Goal: Transaction & Acquisition: Purchase product/service

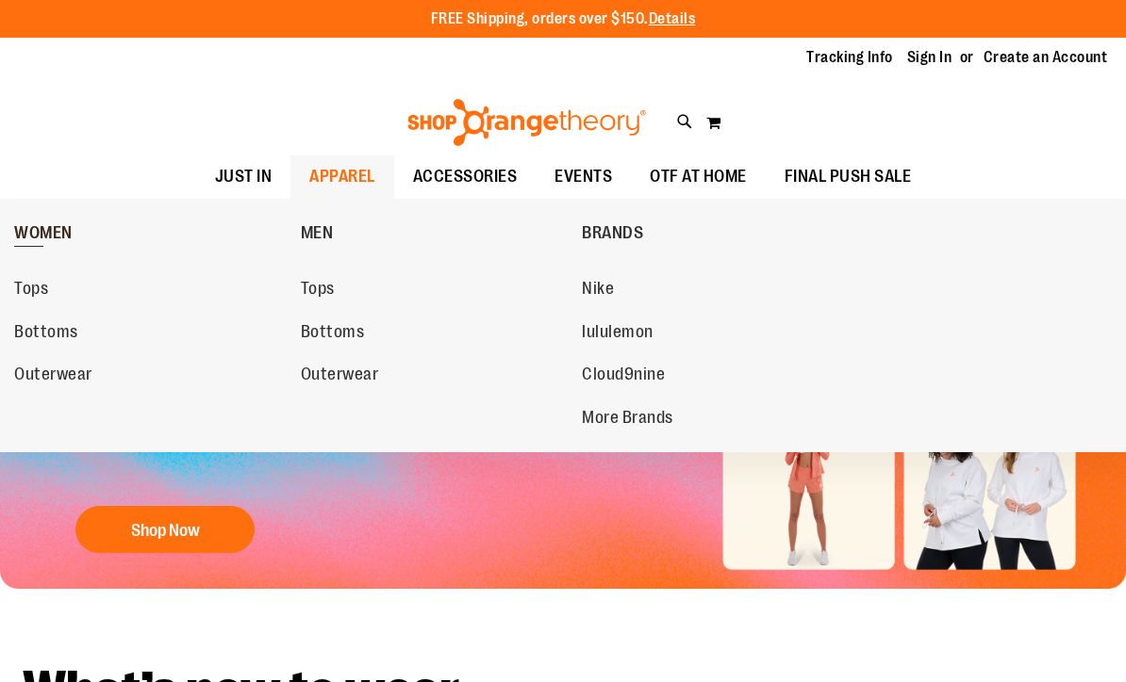
click at [38, 237] on span "WOMEN" at bounding box center [43, 235] width 58 height 24
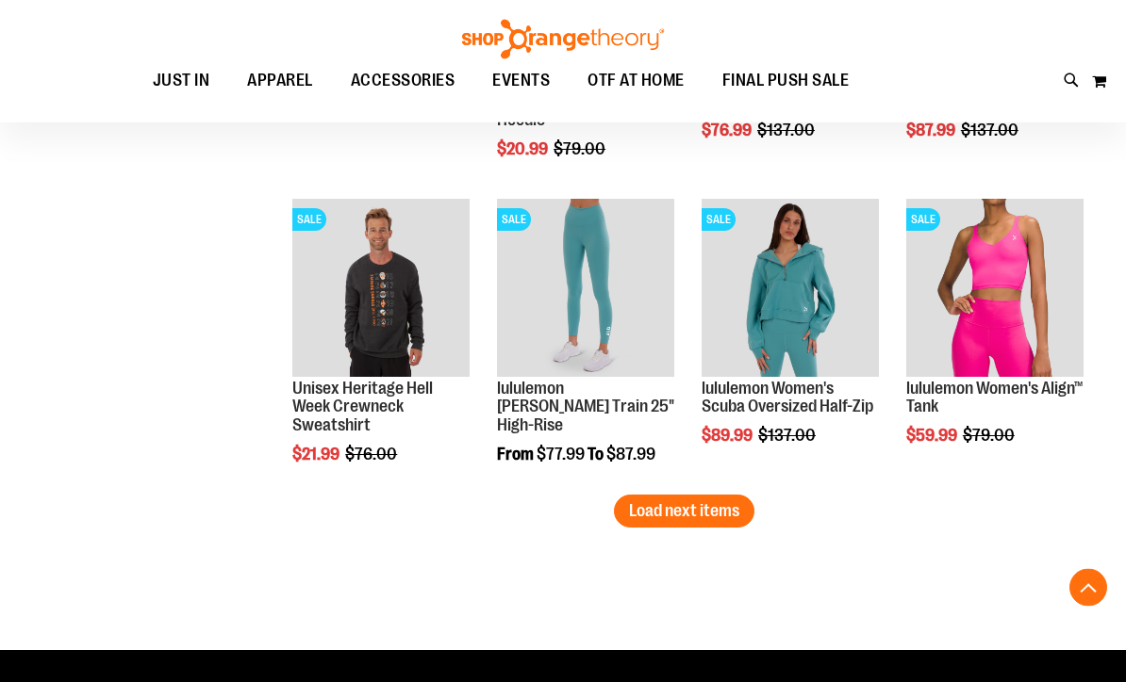
scroll to position [2624, 0]
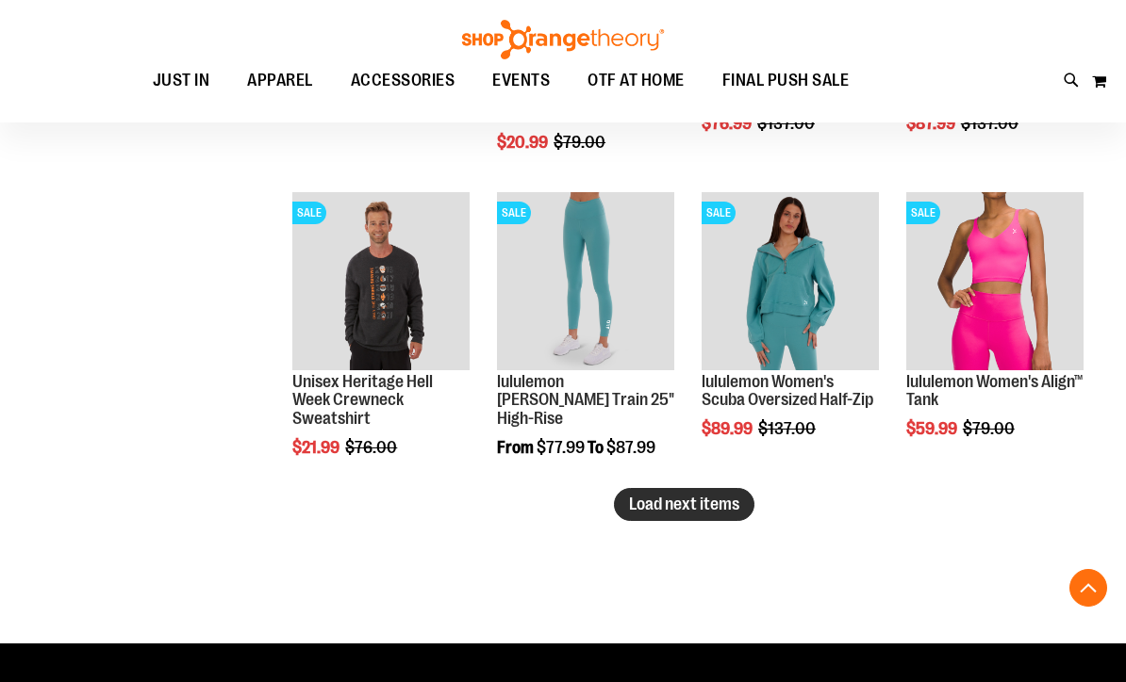
click at [729, 508] on span "Load next items" at bounding box center [684, 504] width 110 height 19
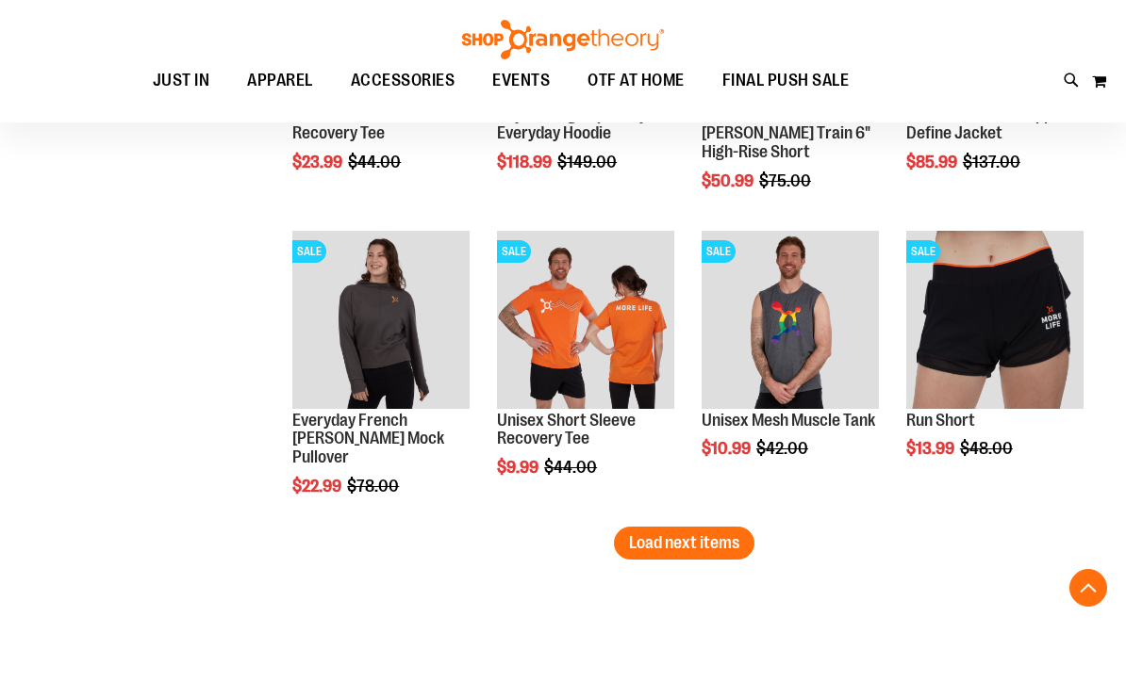
scroll to position [3511, 0]
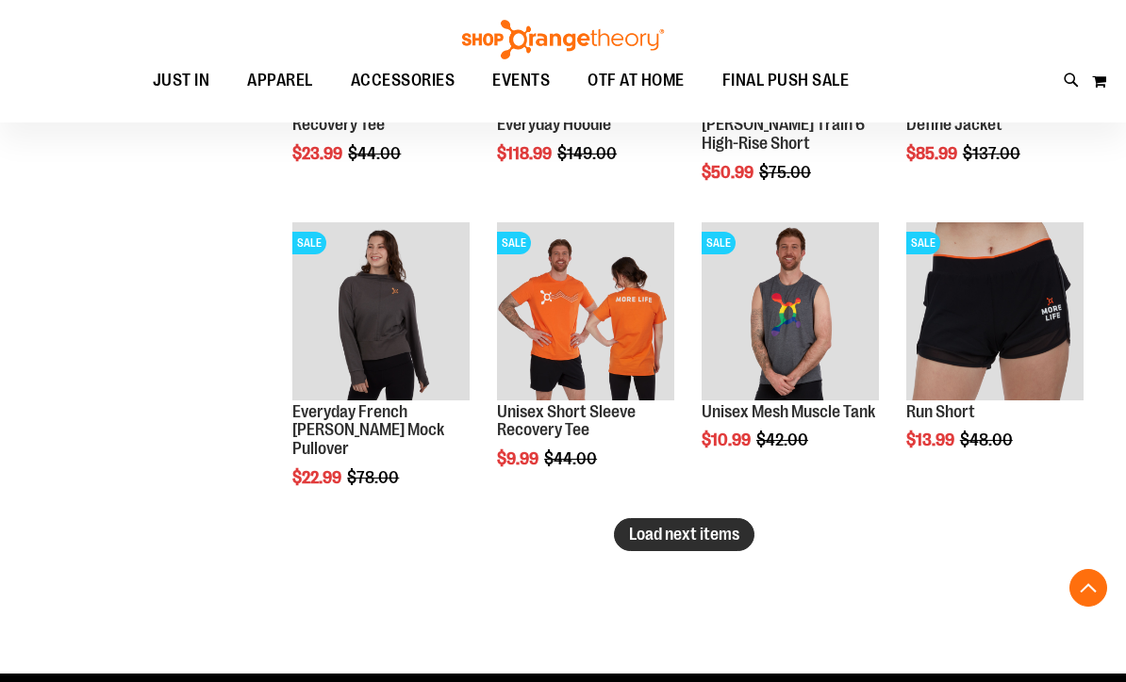
click at [715, 535] on span "Load next items" at bounding box center [684, 534] width 110 height 19
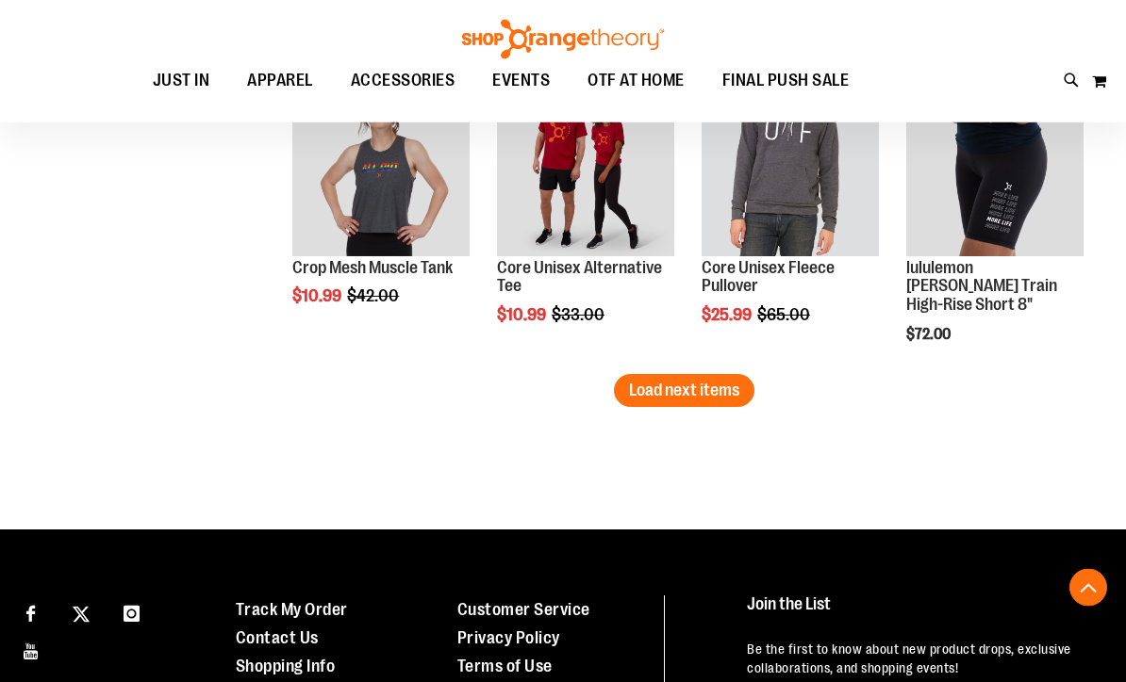
scroll to position [4574, 0]
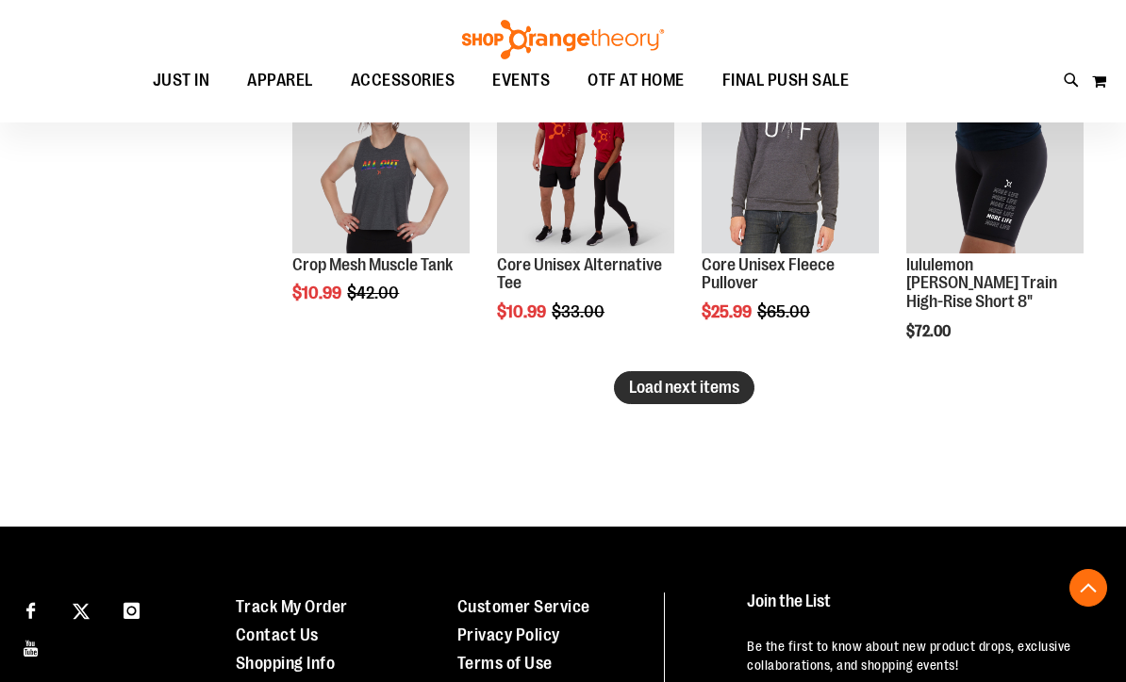
click at [692, 396] on span "Load next items" at bounding box center [684, 387] width 110 height 19
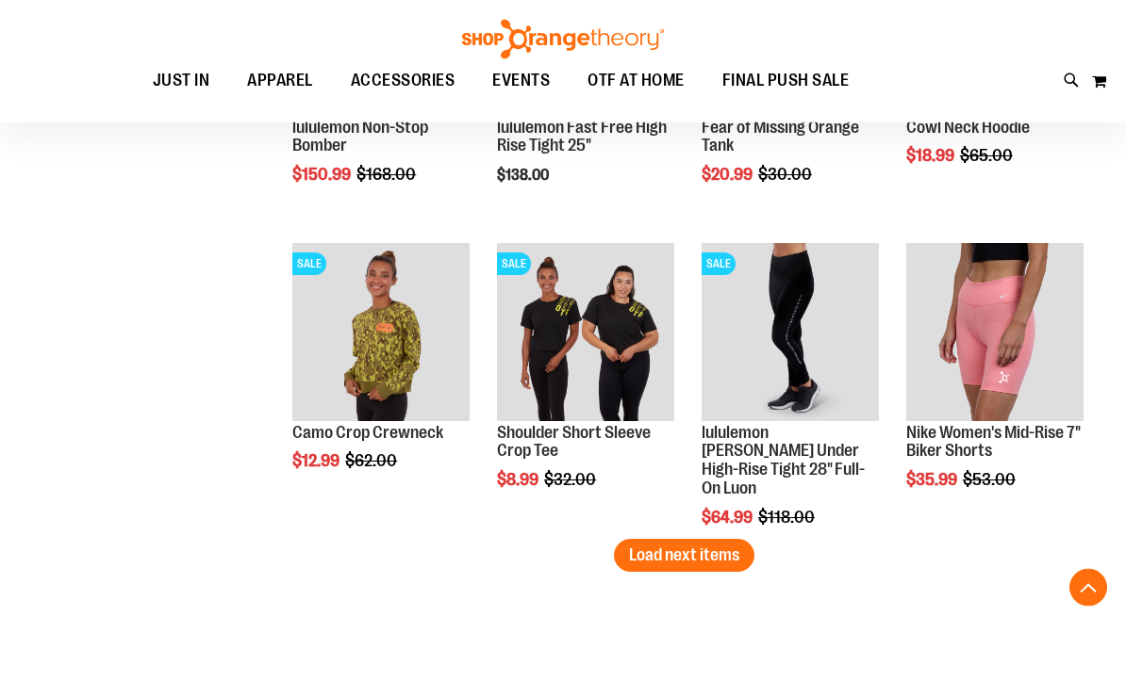
scroll to position [5353, 0]
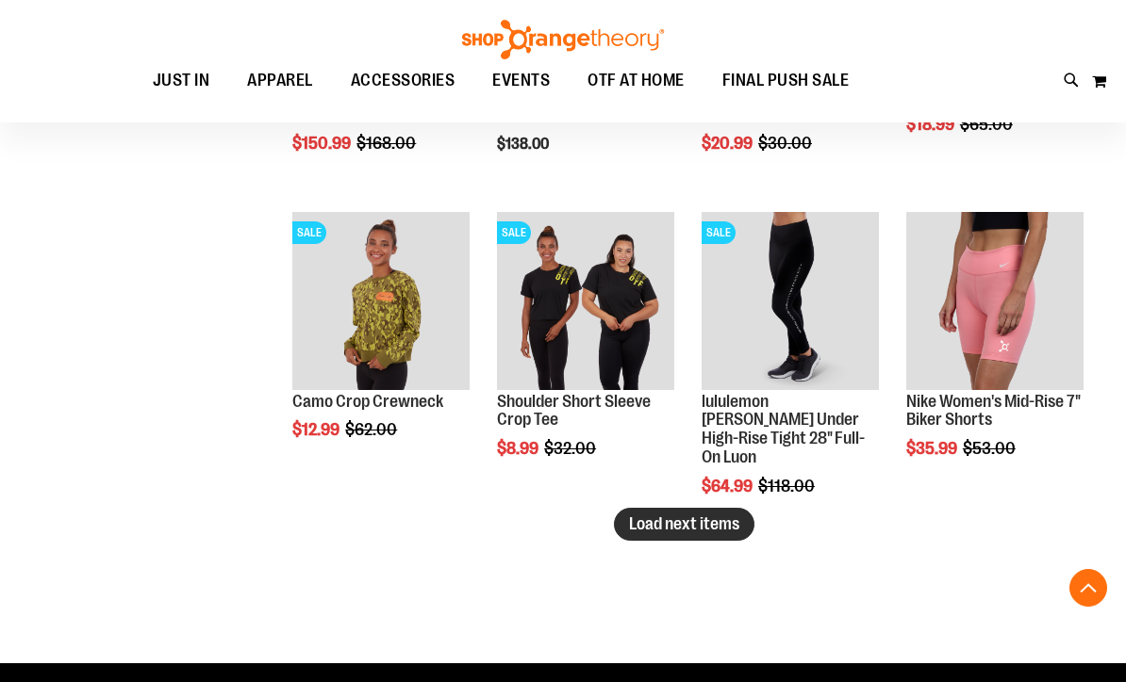
click at [729, 529] on span "Load next items" at bounding box center [684, 524] width 110 height 19
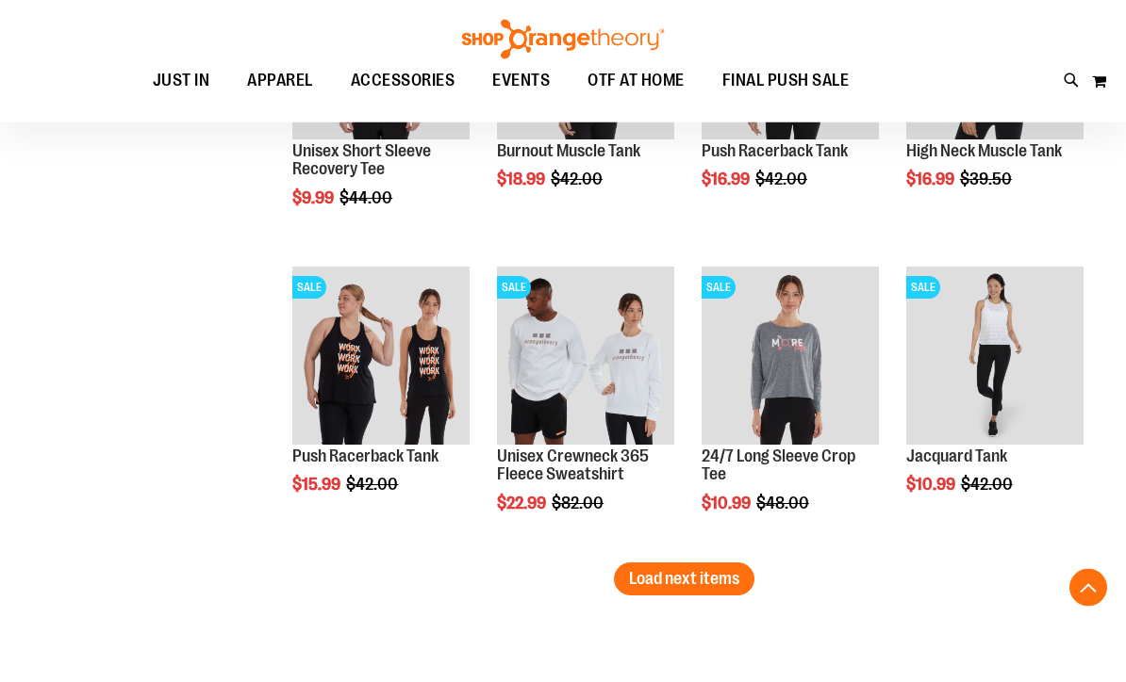
scroll to position [6216, 0]
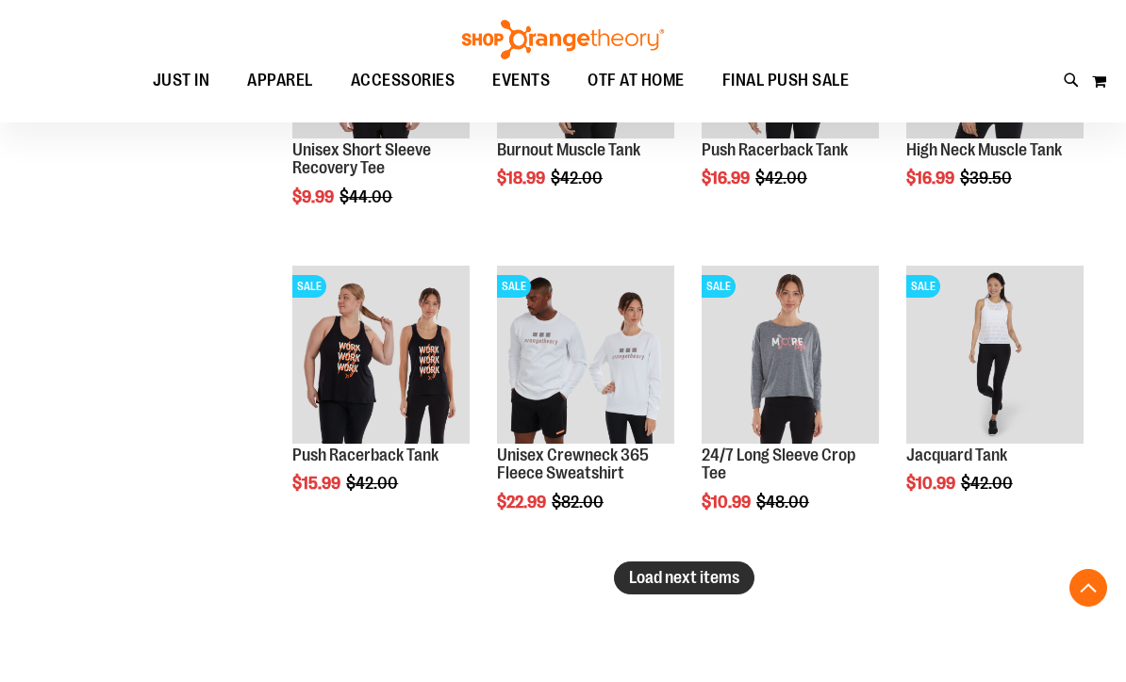
click at [699, 584] on span "Load next items" at bounding box center [684, 577] width 110 height 19
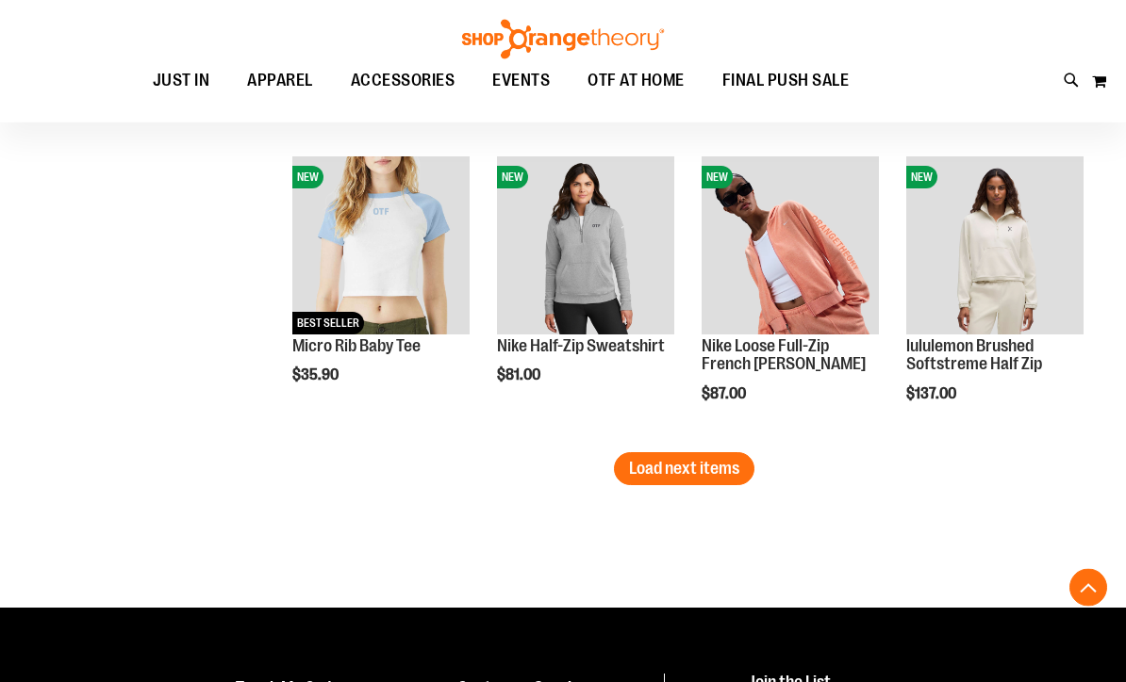
scroll to position [7242, 0]
click at [732, 467] on span "Load next items" at bounding box center [684, 468] width 110 height 19
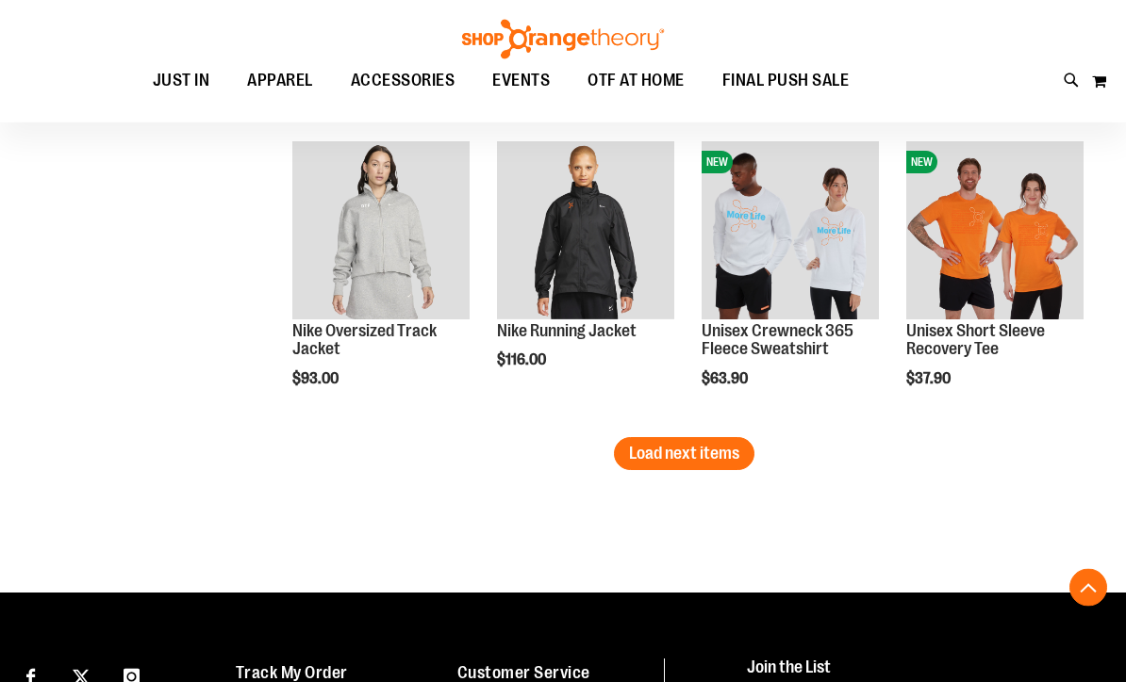
scroll to position [8173, 0]
click at [732, 462] on span "Load next items" at bounding box center [684, 453] width 110 height 19
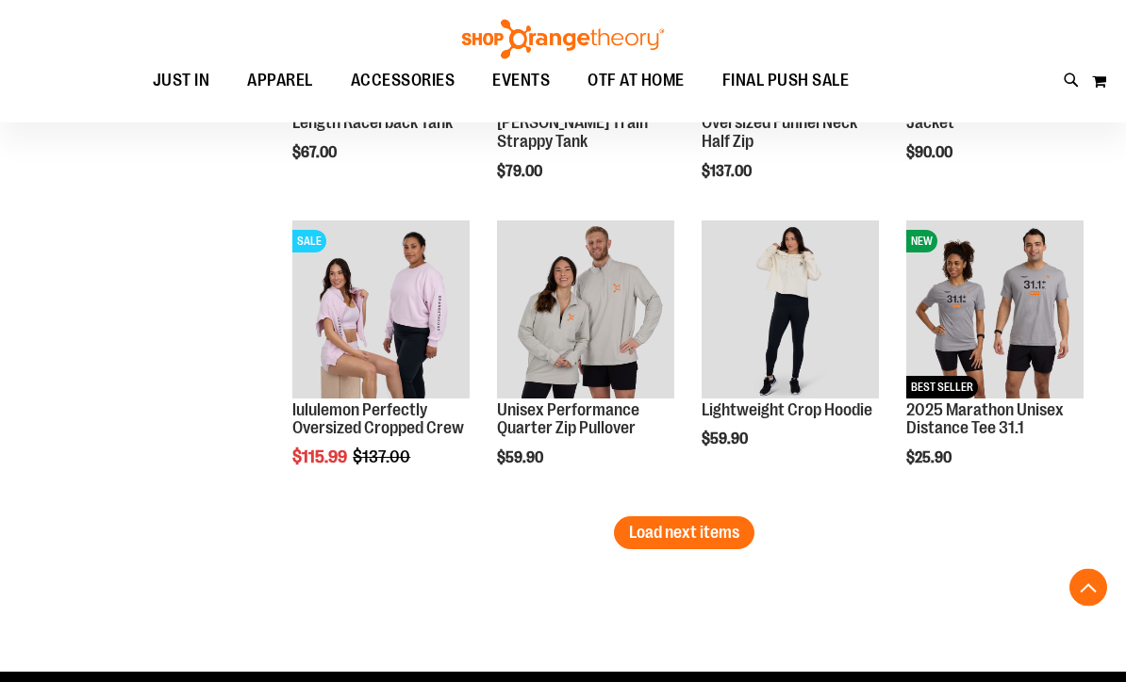
scroll to position [9010, 0]
click at [726, 539] on span "Load next items" at bounding box center [684, 532] width 110 height 19
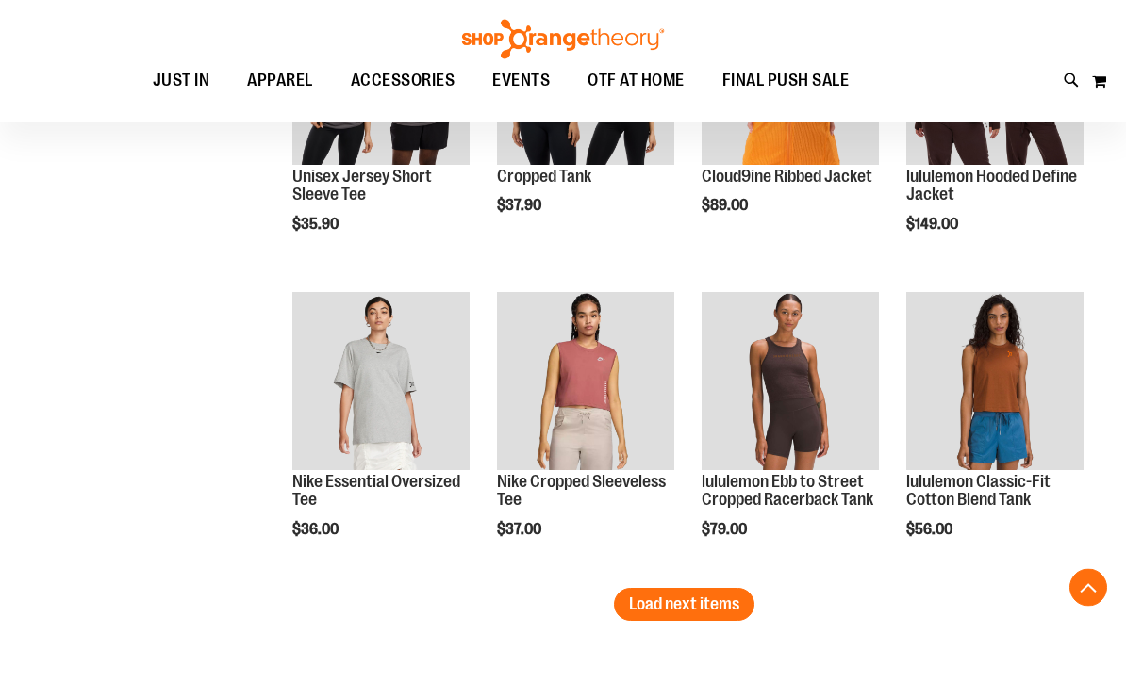
scroll to position [9857, 0]
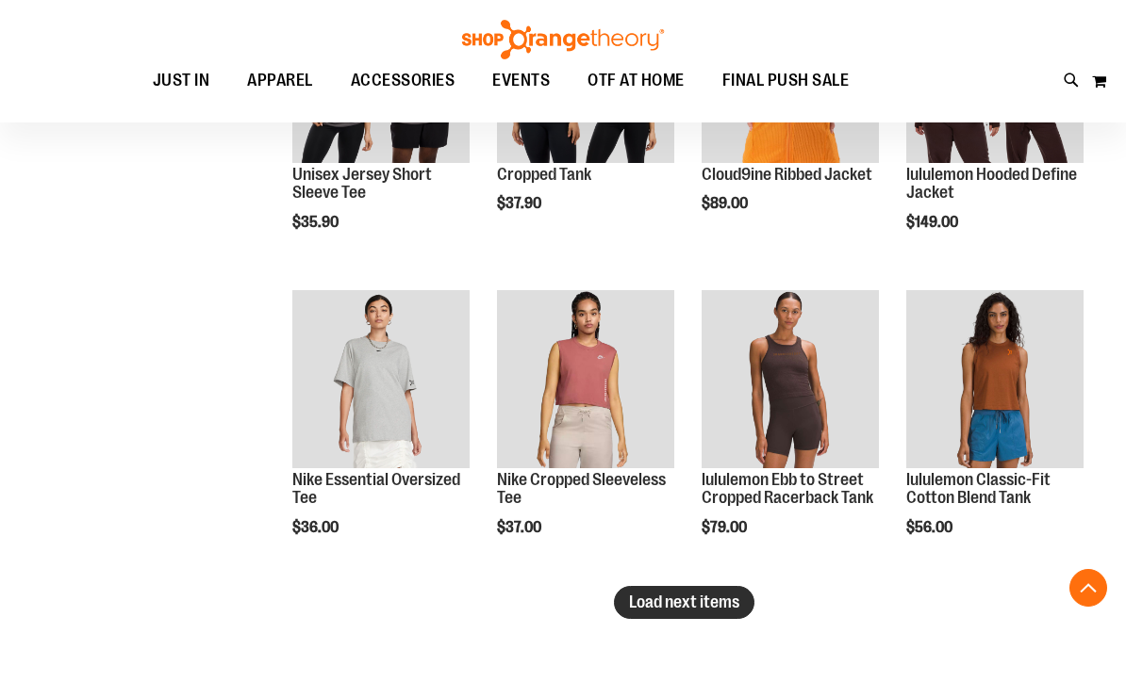
click at [731, 593] on span "Load next items" at bounding box center [684, 602] width 110 height 19
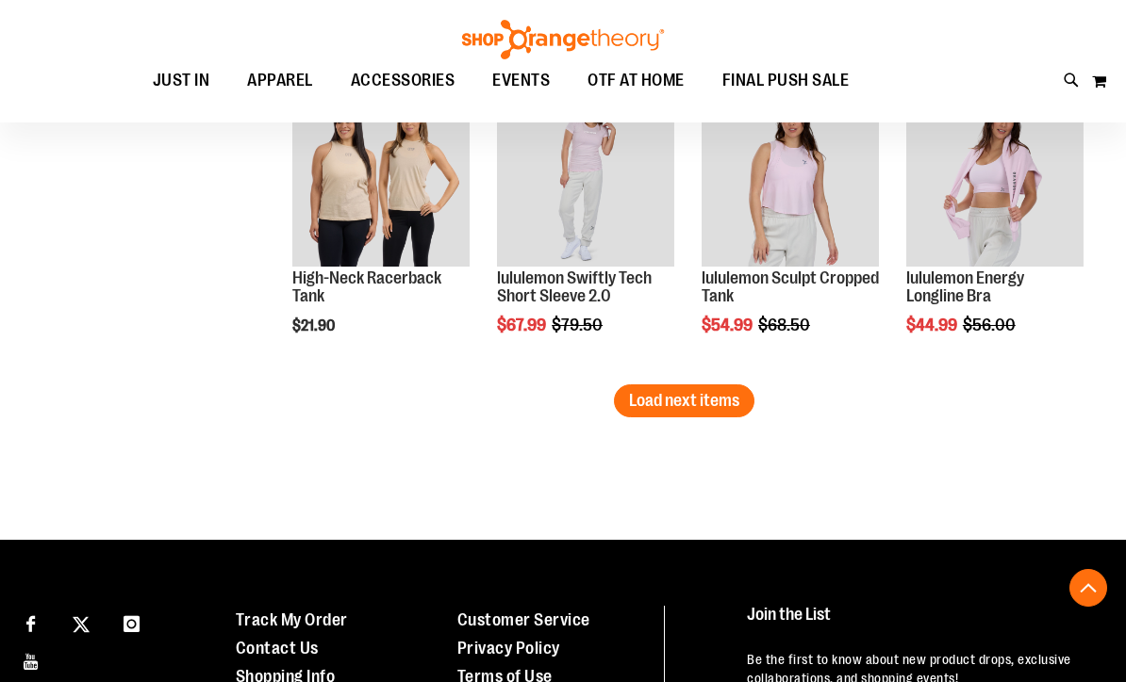
scroll to position [10974, 0]
click at [710, 414] on button "Load next items" at bounding box center [684, 402] width 140 height 33
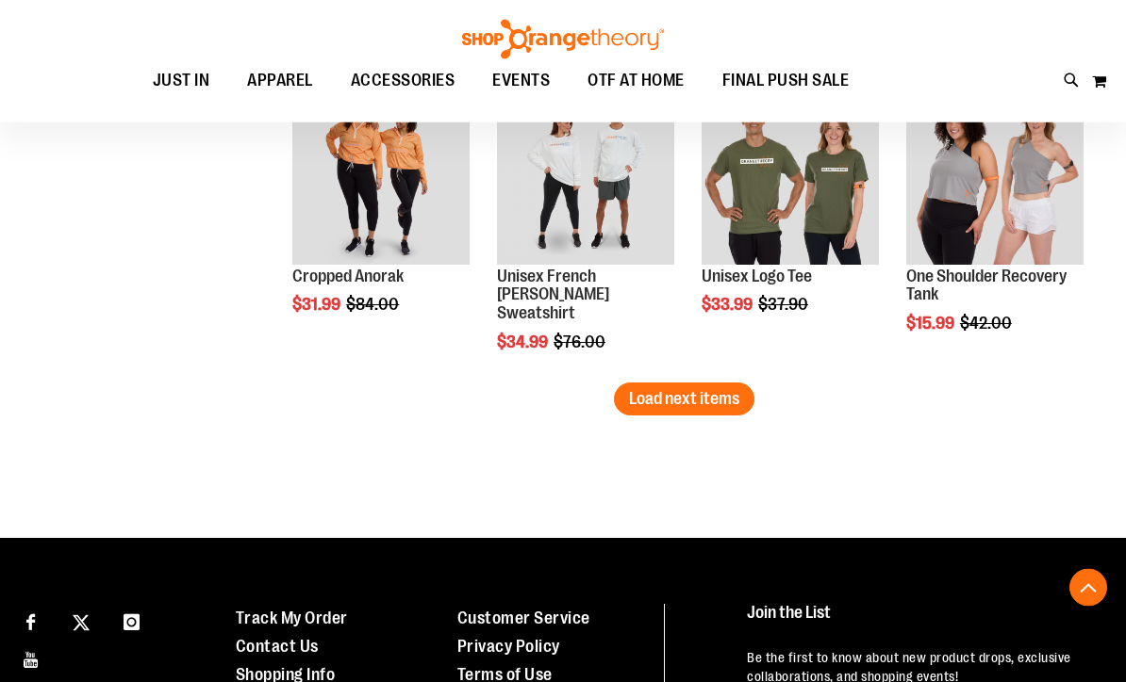
scroll to position [11894, 0]
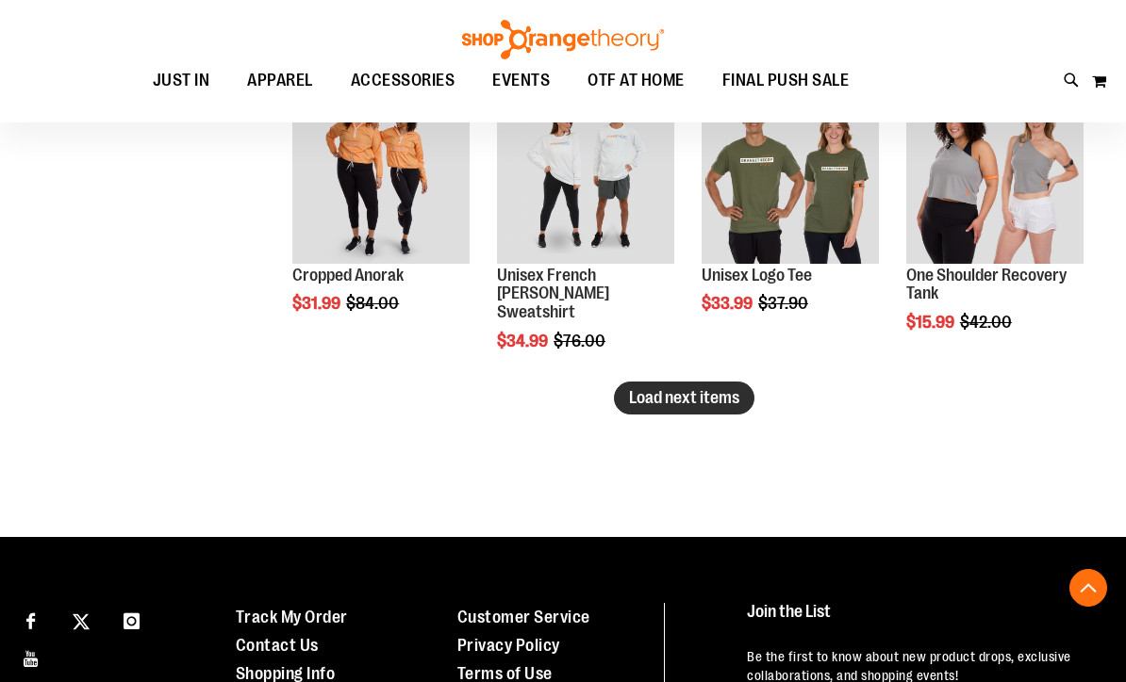
click at [731, 414] on button "Load next items" at bounding box center [684, 398] width 140 height 33
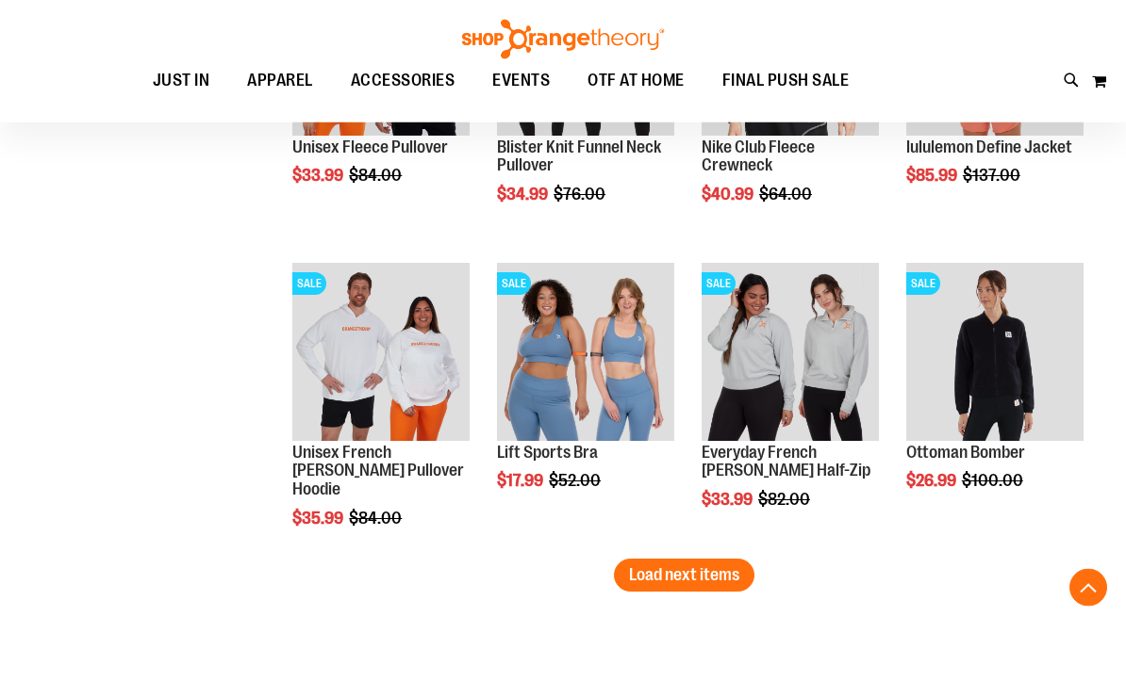
scroll to position [12643, 0]
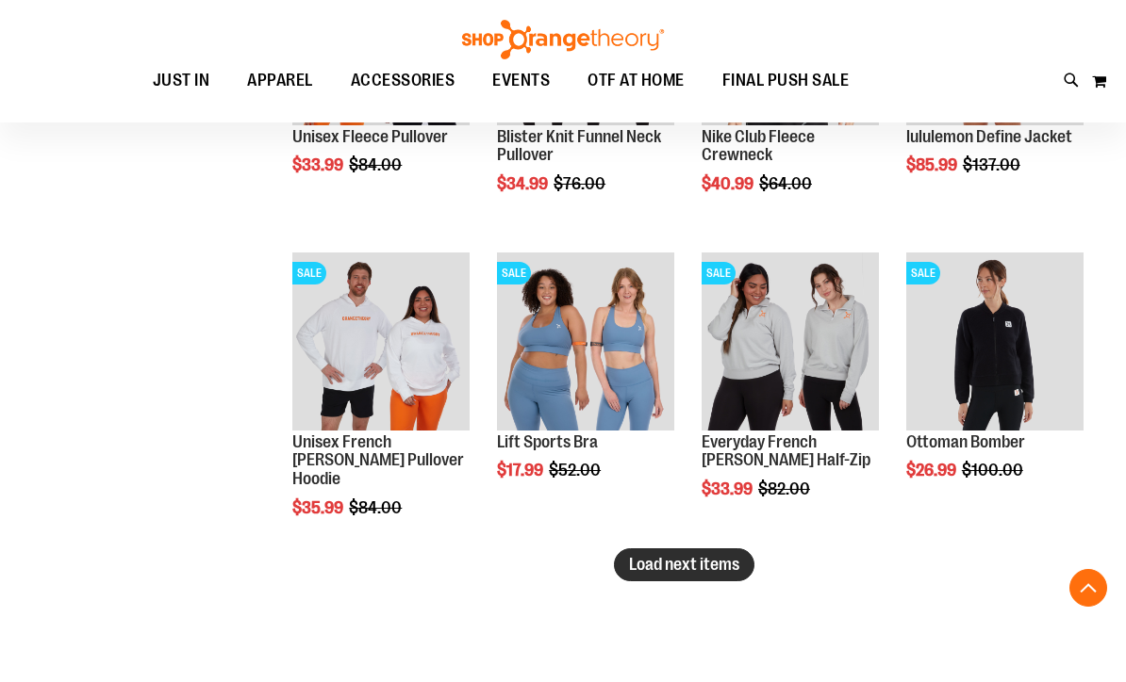
click at [731, 568] on span "Load next items" at bounding box center [684, 564] width 110 height 19
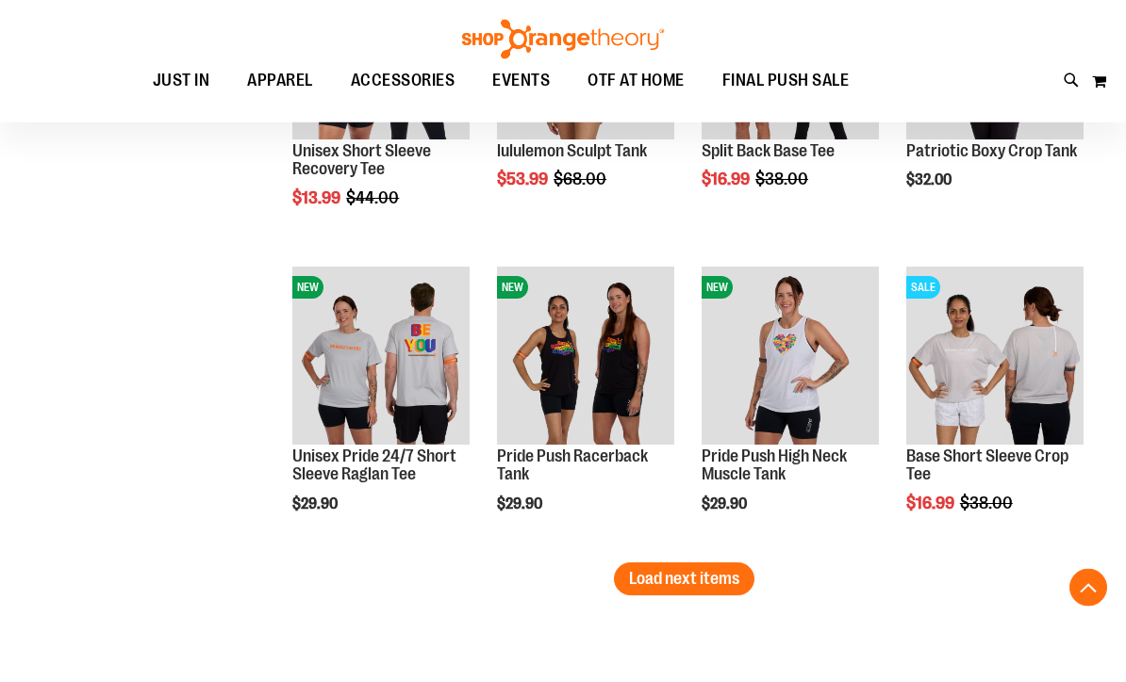
scroll to position [13545, 0]
click at [736, 579] on span "Load next items" at bounding box center [684, 578] width 110 height 19
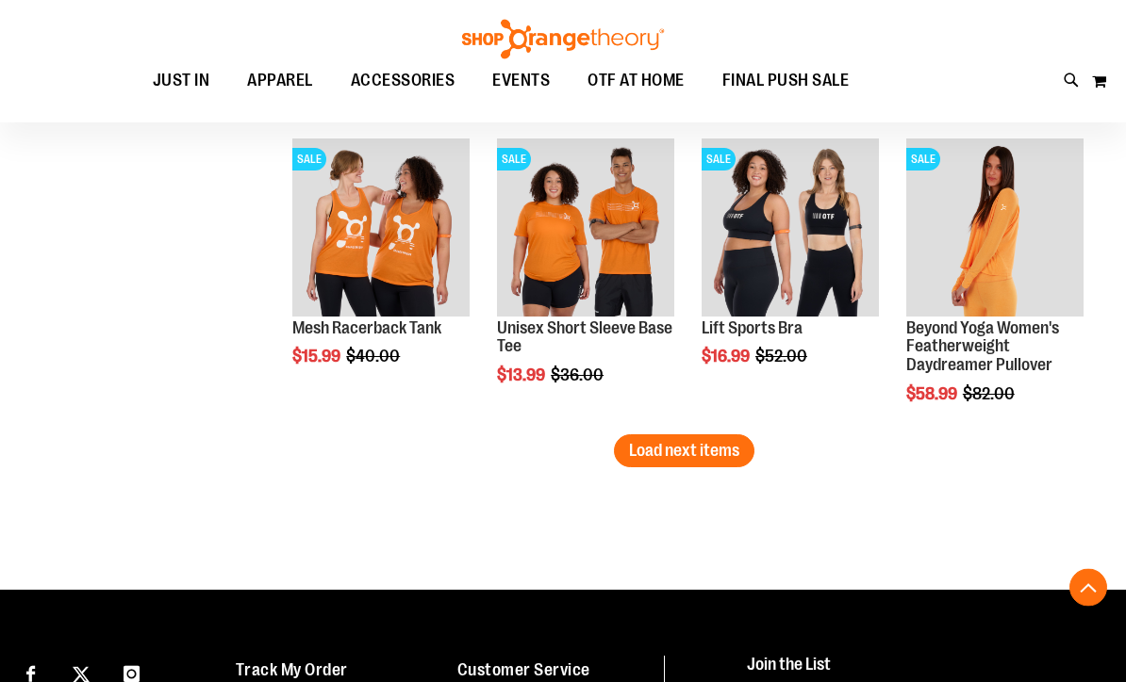
scroll to position [14590, 0]
click at [697, 452] on span "Load next items" at bounding box center [684, 450] width 110 height 19
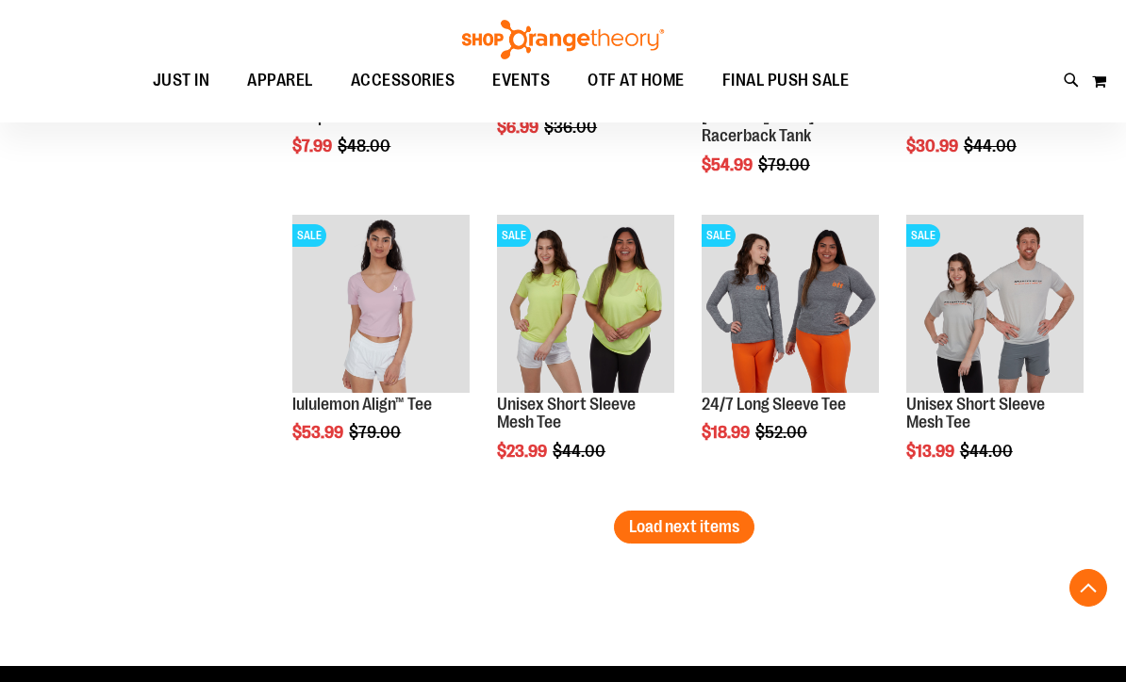
scroll to position [15431, 0]
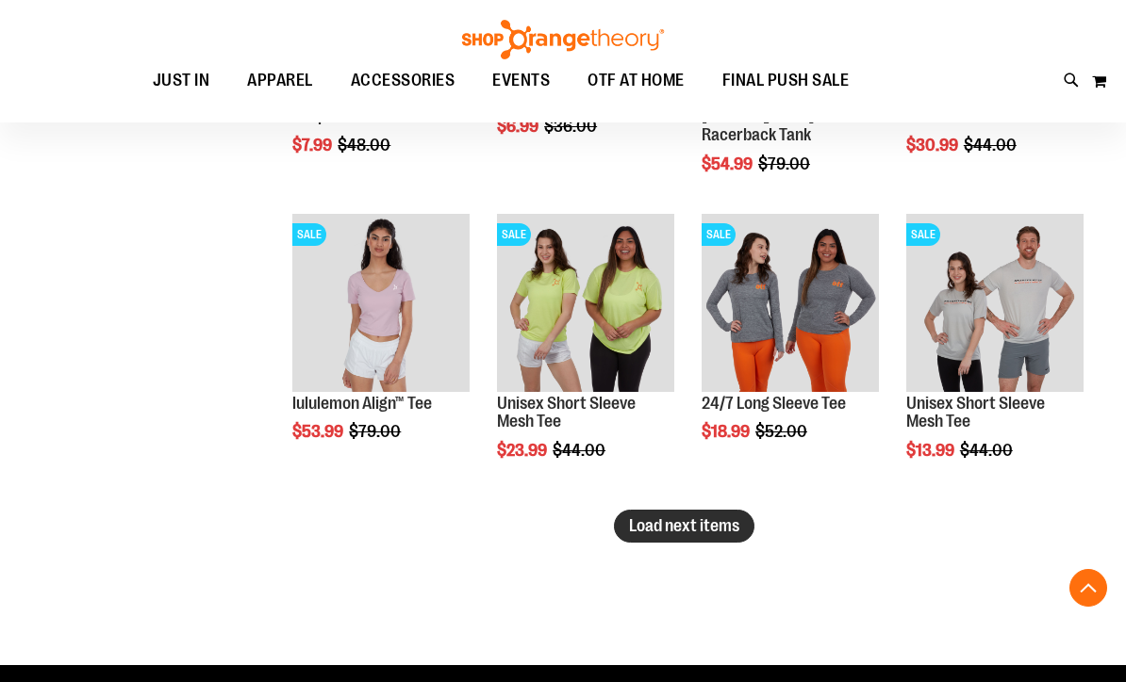
click at [719, 530] on span "Load next items" at bounding box center [684, 526] width 110 height 19
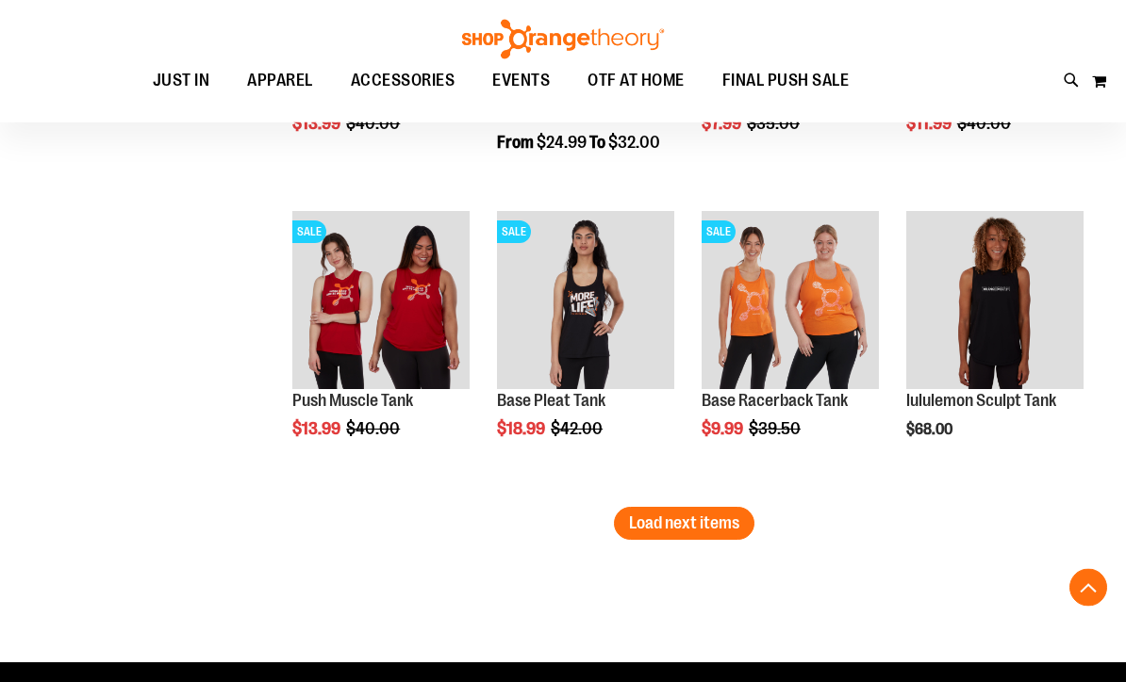
scroll to position [16350, 0]
click at [715, 538] on button "Load next items" at bounding box center [684, 523] width 140 height 33
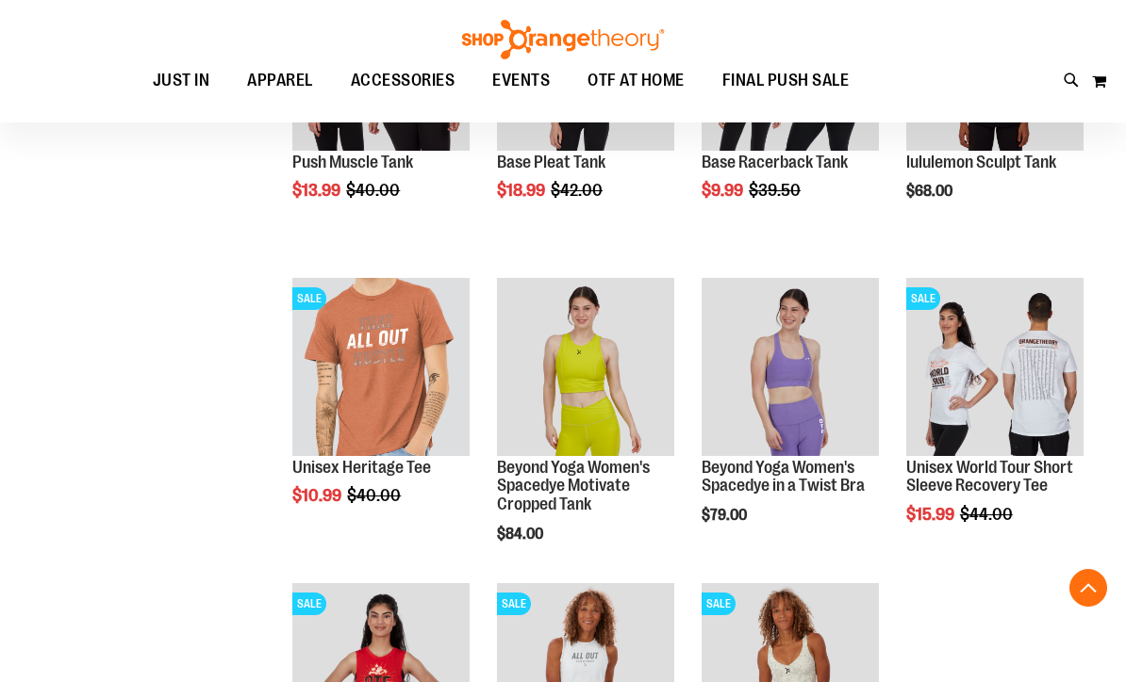
scroll to position [16587, 0]
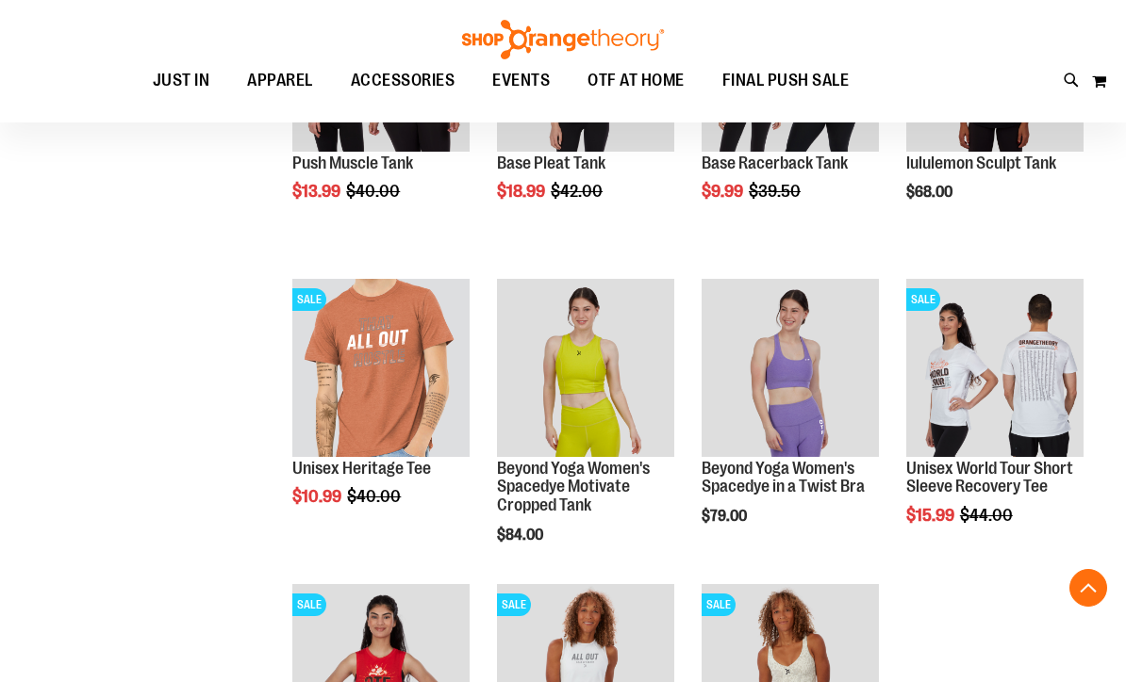
click at [502, 268] on li "SALE Base Pleat Tank $18.99 Regular Price $42.00 Quickview Add to Cart In stock" at bounding box center [585, 116] width 196 height 305
